Goal: Transaction & Acquisition: Purchase product/service

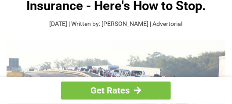
scroll to position [88, 0]
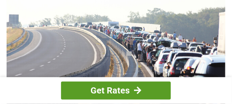
click at [134, 87] on div at bounding box center [137, 90] width 7 height 8
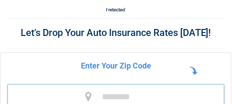
click at [104, 100] on input "tel" at bounding box center [115, 96] width 217 height 24
type input "*****"
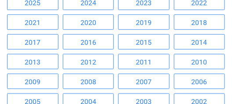
scroll to position [88, 0]
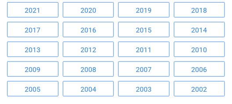
click at [30, 87] on link "2005" at bounding box center [32, 88] width 51 height 15
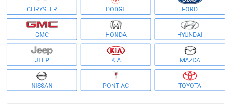
click at [194, 74] on img at bounding box center [189, 76] width 14 height 10
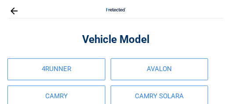
scroll to position [0, 0]
click at [50, 95] on link "CAMRY" at bounding box center [56, 97] width 98 height 22
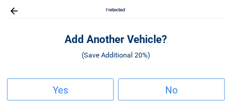
click at [163, 90] on h2 "No" at bounding box center [171, 90] width 105 height 5
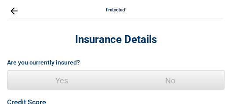
click at [57, 87] on span "Yes" at bounding box center [61, 81] width 108 height 20
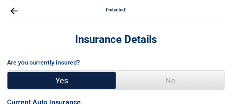
scroll to position [44, 0]
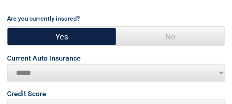
click at [221, 71] on select "**********" at bounding box center [116, 73] width 218 height 18
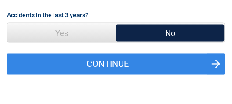
scroll to position [175, 0]
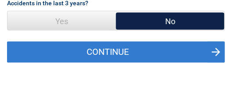
click at [104, 50] on button "Continue" at bounding box center [115, 52] width 217 height 21
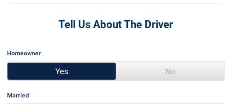
scroll to position [0, 0]
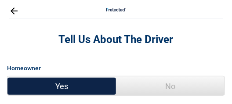
click at [84, 82] on span "Yes" at bounding box center [61, 86] width 108 height 20
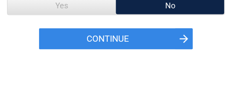
scroll to position [219, 0]
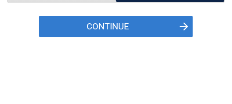
click at [159, 21] on button "Continue" at bounding box center [115, 26] width 153 height 21
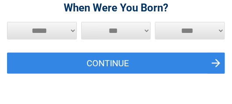
scroll to position [44, 0]
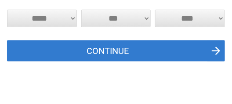
click at [214, 48] on button "Continue" at bounding box center [115, 50] width 217 height 21
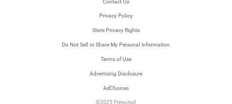
scroll to position [612, 0]
